Goal: Task Accomplishment & Management: Manage account settings

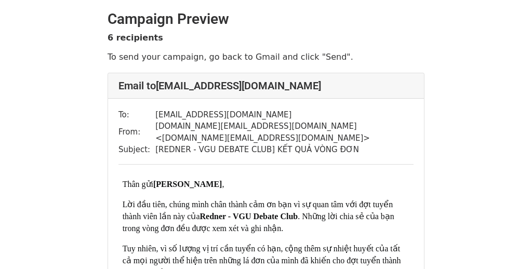
scroll to position [40, 0]
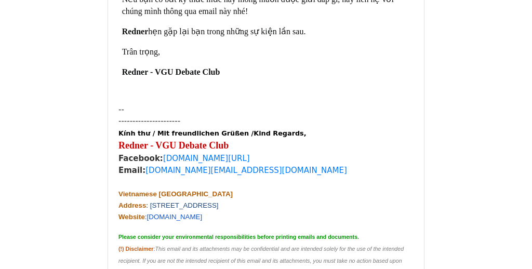
scroll to position [562, 0]
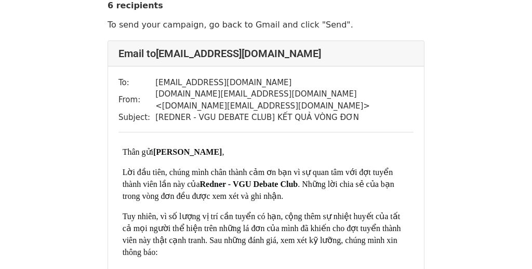
scroll to position [36, 0]
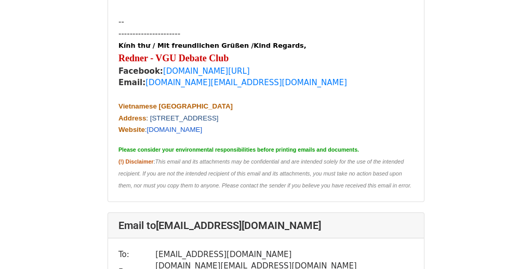
scroll to position [611, 0]
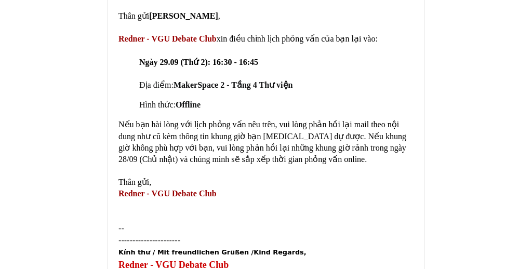
scroll to position [155, 0]
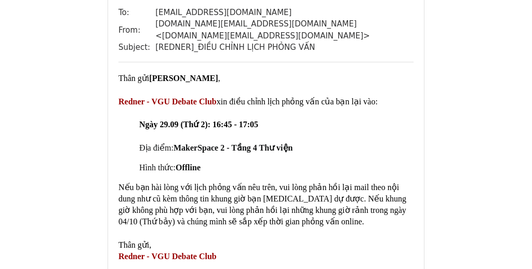
scroll to position [684, 0]
